Goal: Register for event/course

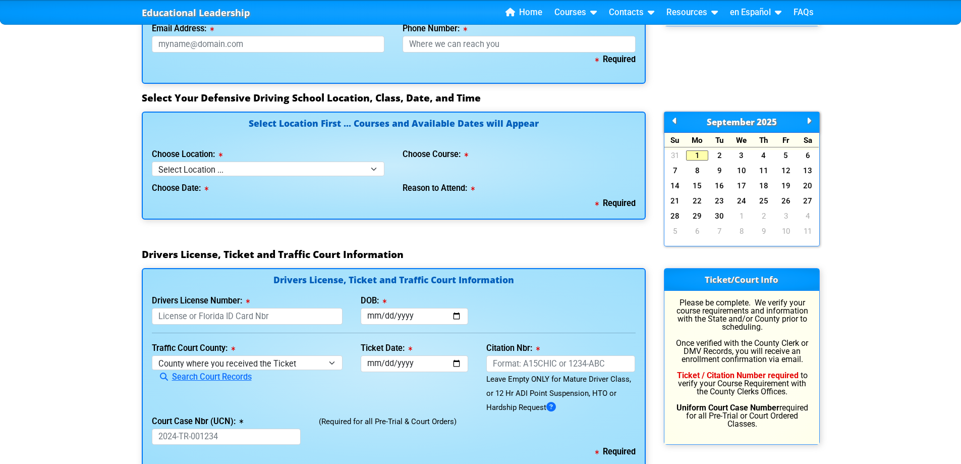
scroll to position [858, 0]
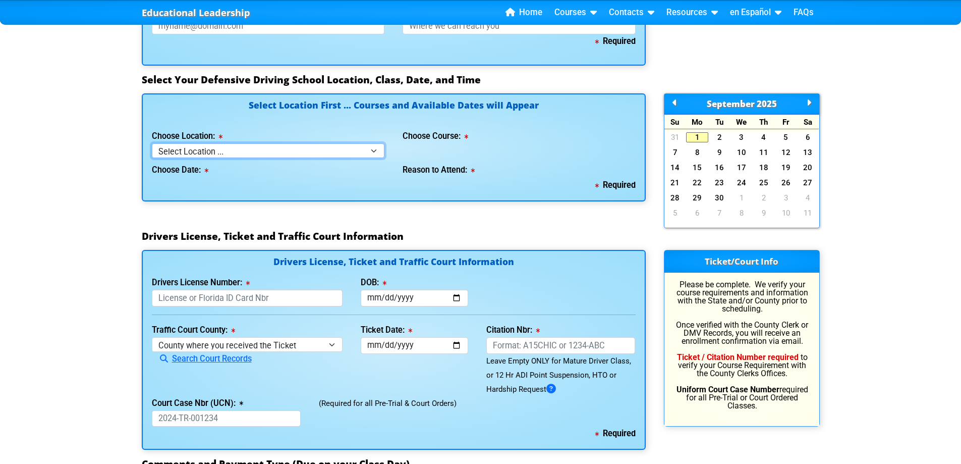
click at [265, 152] on select "Select Location ... Tampa Orlando Kissimmee [GEOGRAPHIC_DATA] - en español [GEO…" at bounding box center [268, 150] width 233 height 15
select select "2"
click at [152, 143] on select "Select Location ... Tampa Orlando Kissimmee [GEOGRAPHIC_DATA] - en español [GEO…" at bounding box center [268, 150] width 233 height 15
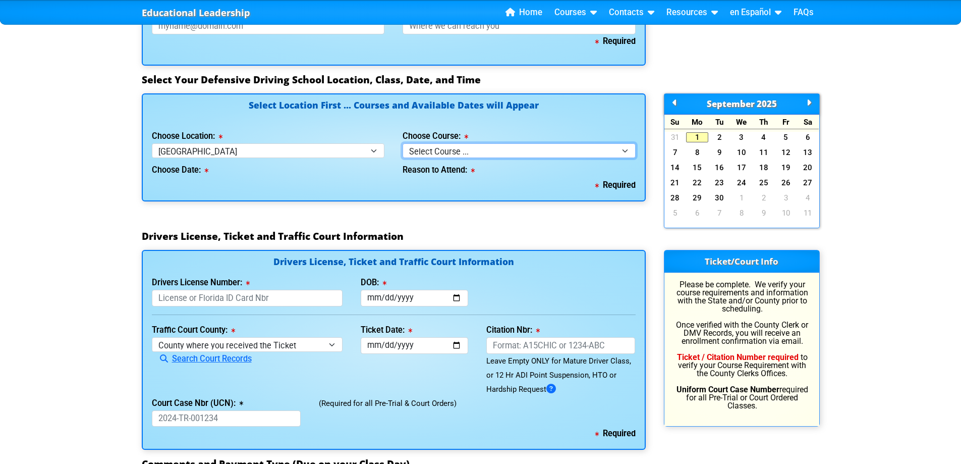
click at [420, 147] on select "Select Course ... 4 Hour BDI Class (Basic Course & TCAC) 4 Hour Under 25 Class …" at bounding box center [519, 150] width 233 height 15
select select "1"
click at [403, 143] on select "Select Course ... 4 Hour BDI Class (Basic Course & TCAC) 4 Hour Under 25 Class …" at bounding box center [519, 150] width 233 height 15
select select
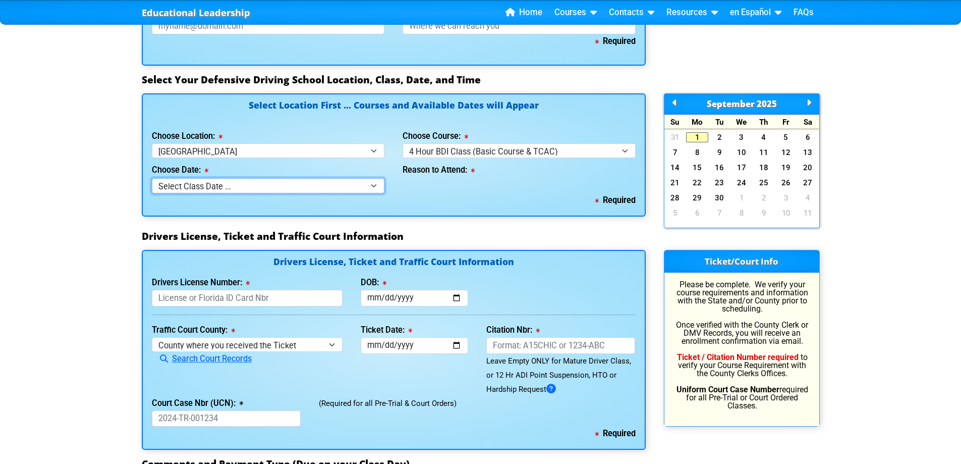
click at [278, 192] on select "Select Class Date ... [DATE] -- ([DATE] from 9:00am-1:00pm) [DATE] -- ([DATE] f…" at bounding box center [268, 185] width 233 height 15
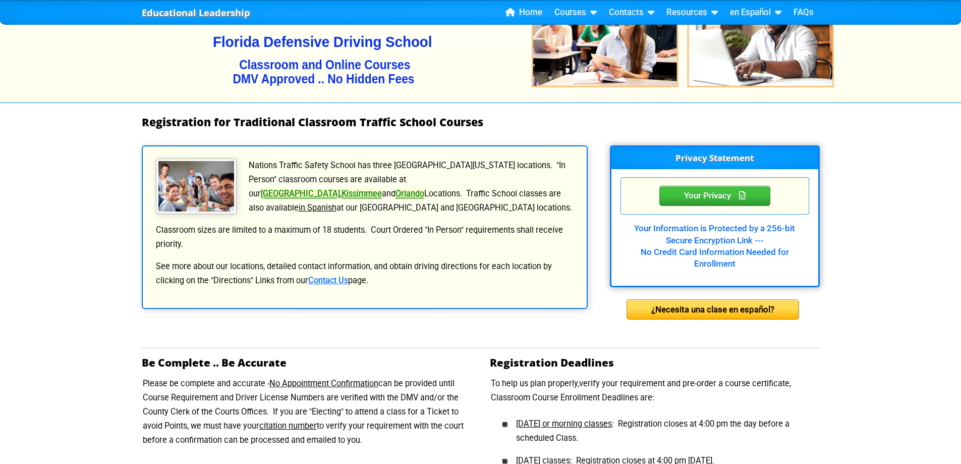
scroll to position [0, 0]
